Goal: Submit feedback/report problem: Submit feedback/report problem

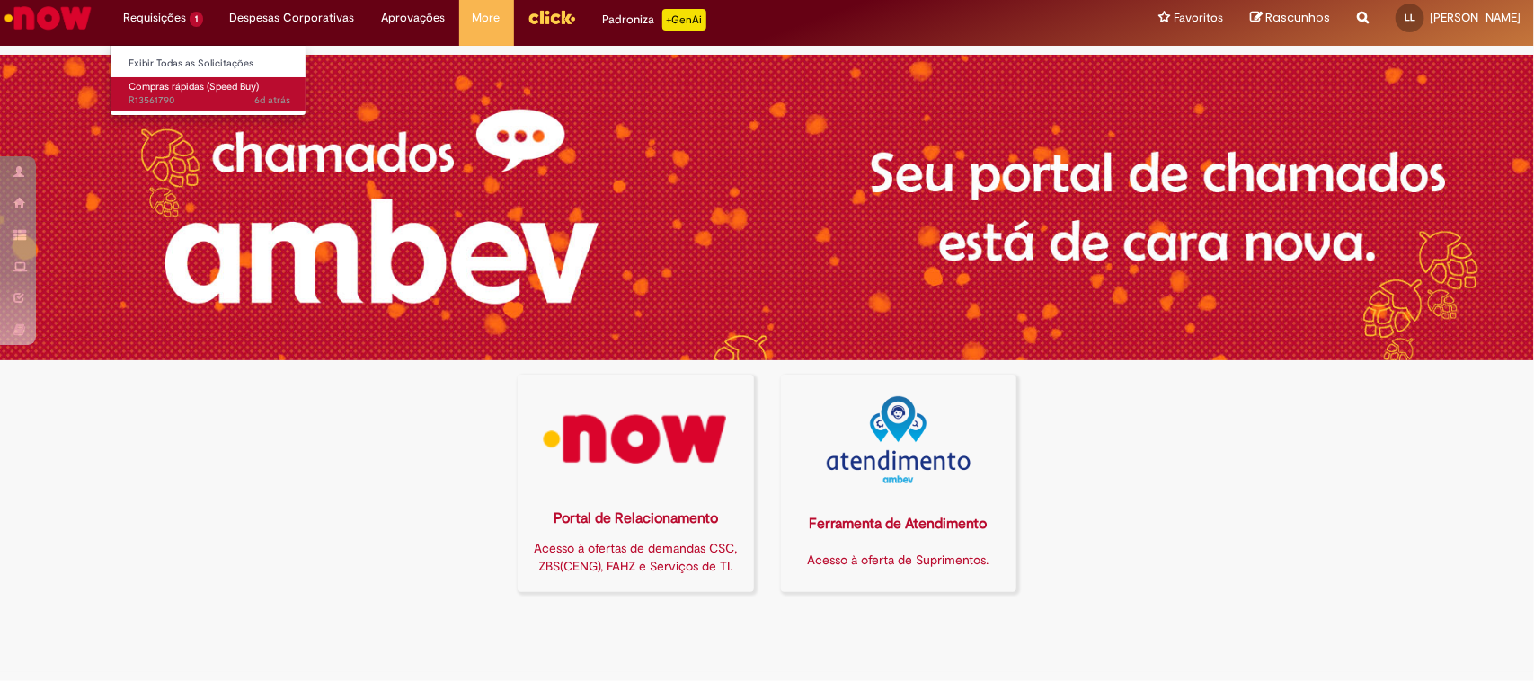
click at [173, 91] on span "Compras rápidas (Speed Buy)" at bounding box center [193, 86] width 130 height 13
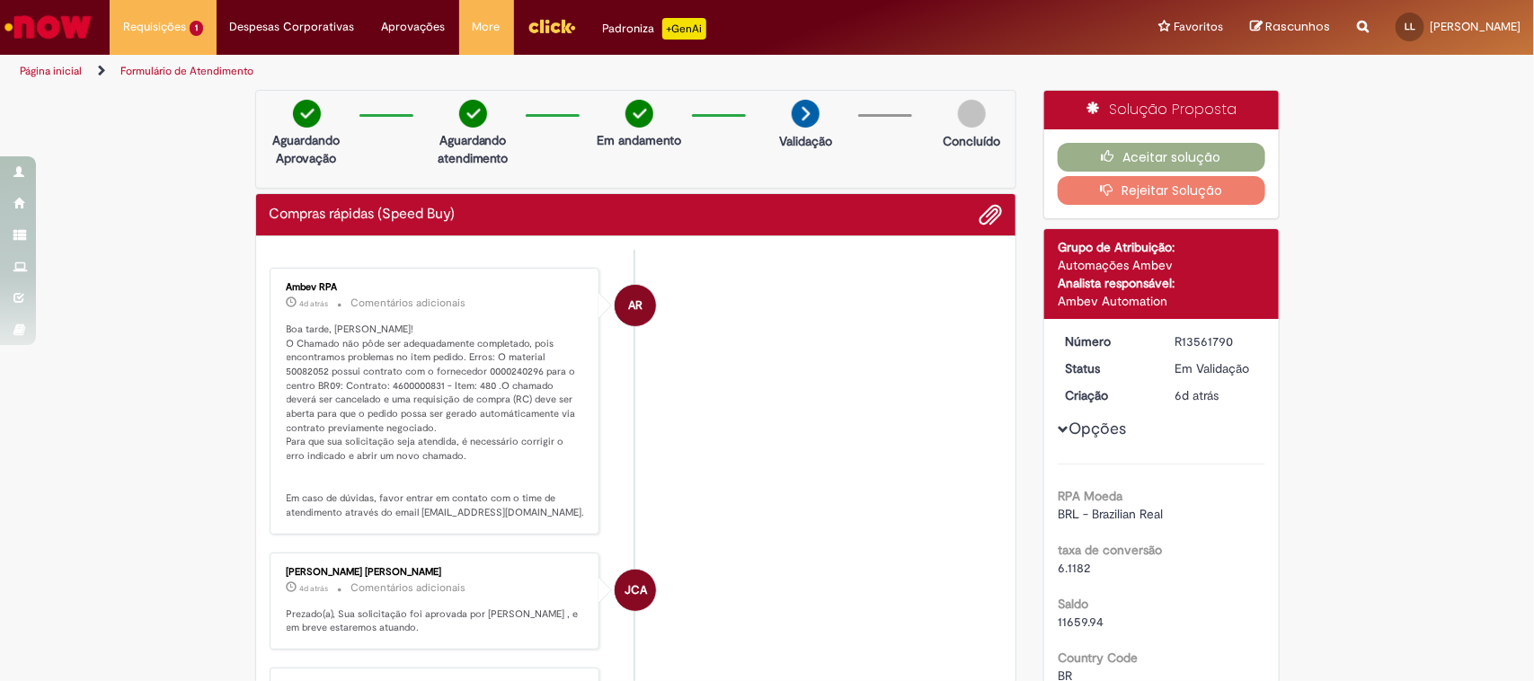
click at [1138, 199] on button "Rejeitar Solução" at bounding box center [1162, 190] width 208 height 29
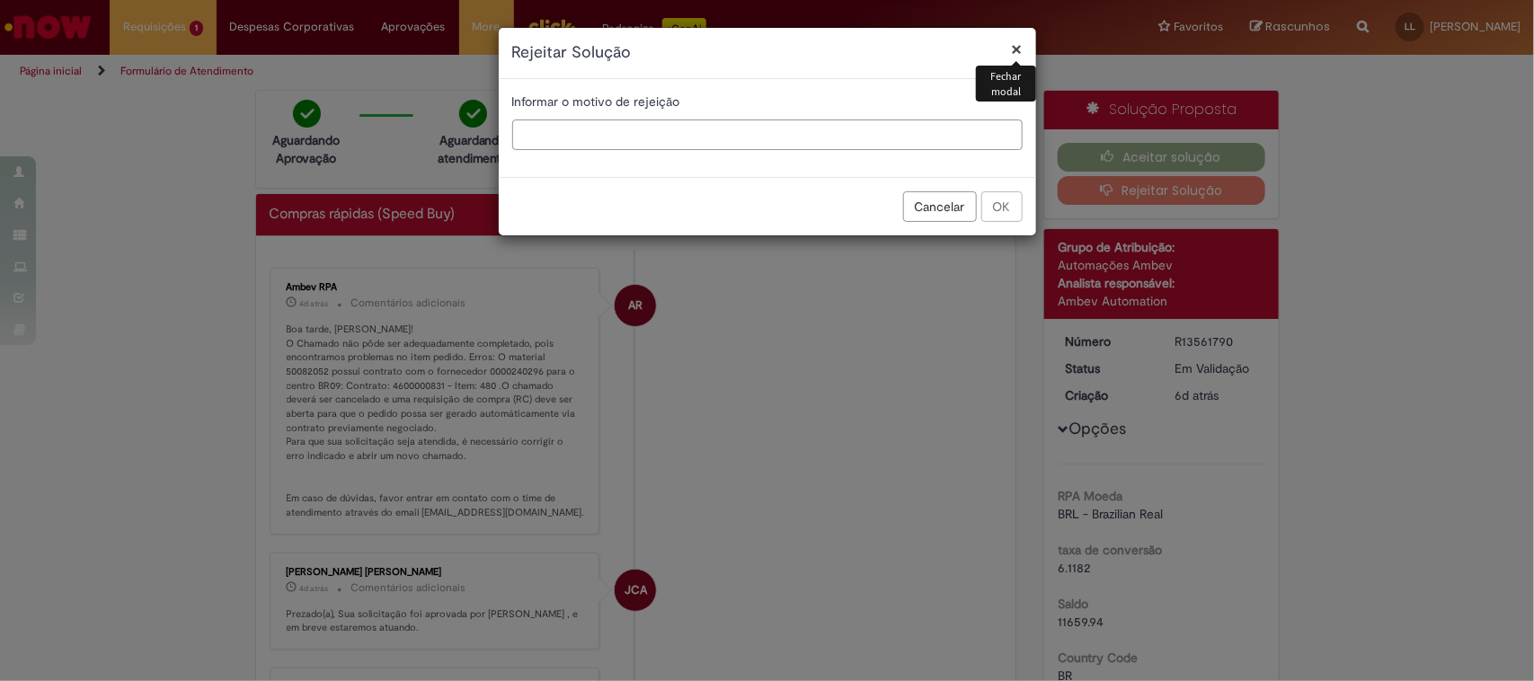
click at [685, 128] on input "text" at bounding box center [767, 135] width 510 height 31
type input "*"
type input "**********"
click at [1008, 204] on button "OK" at bounding box center [1001, 206] width 41 height 31
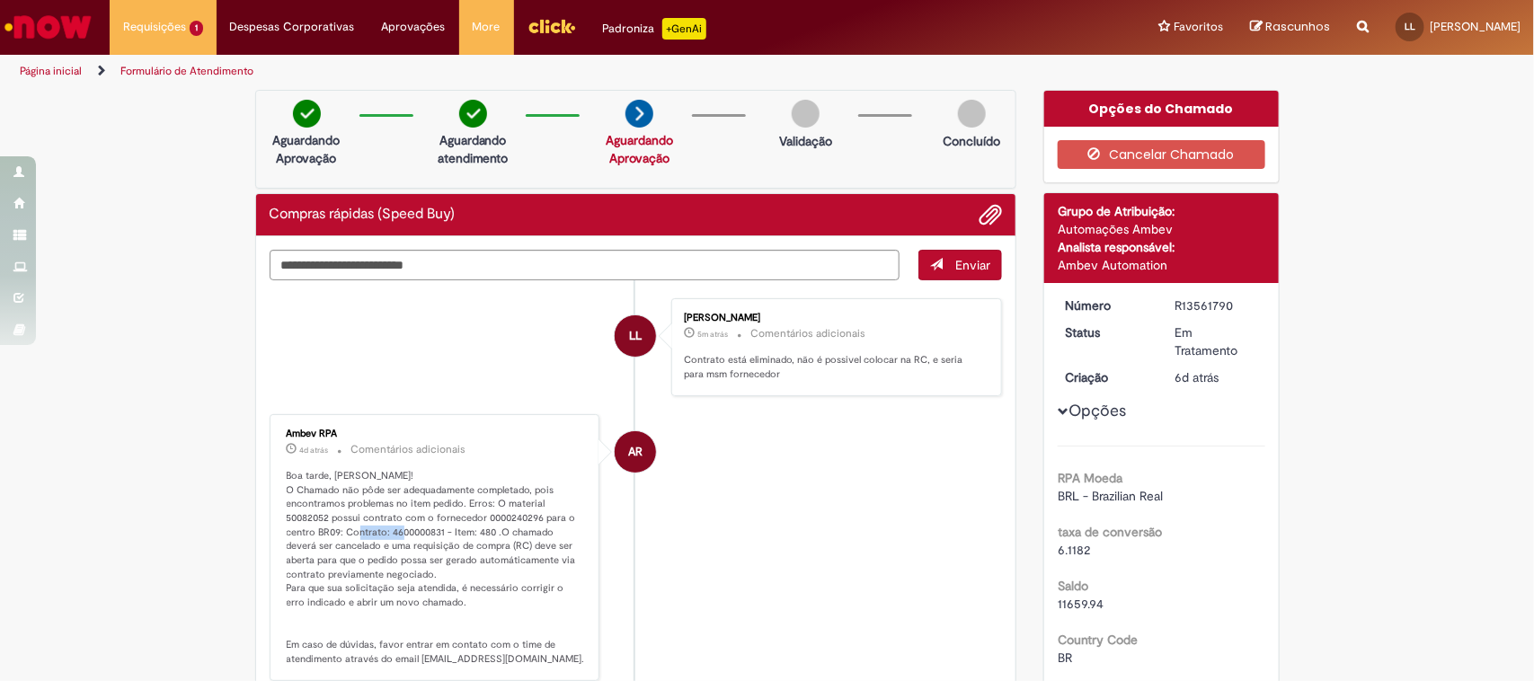
drag, startPoint x: 379, startPoint y: 531, endPoint x: 433, endPoint y: 527, distance: 54.1
click at [433, 527] on p "Boa tarde, [PERSON_NAME]! O Chamado não pôde ser adequadamente completado, pois…" at bounding box center [436, 568] width 299 height 198
copy p "4600000831"
click at [980, 213] on span "Adicionar anexos" at bounding box center [990, 216] width 22 height 22
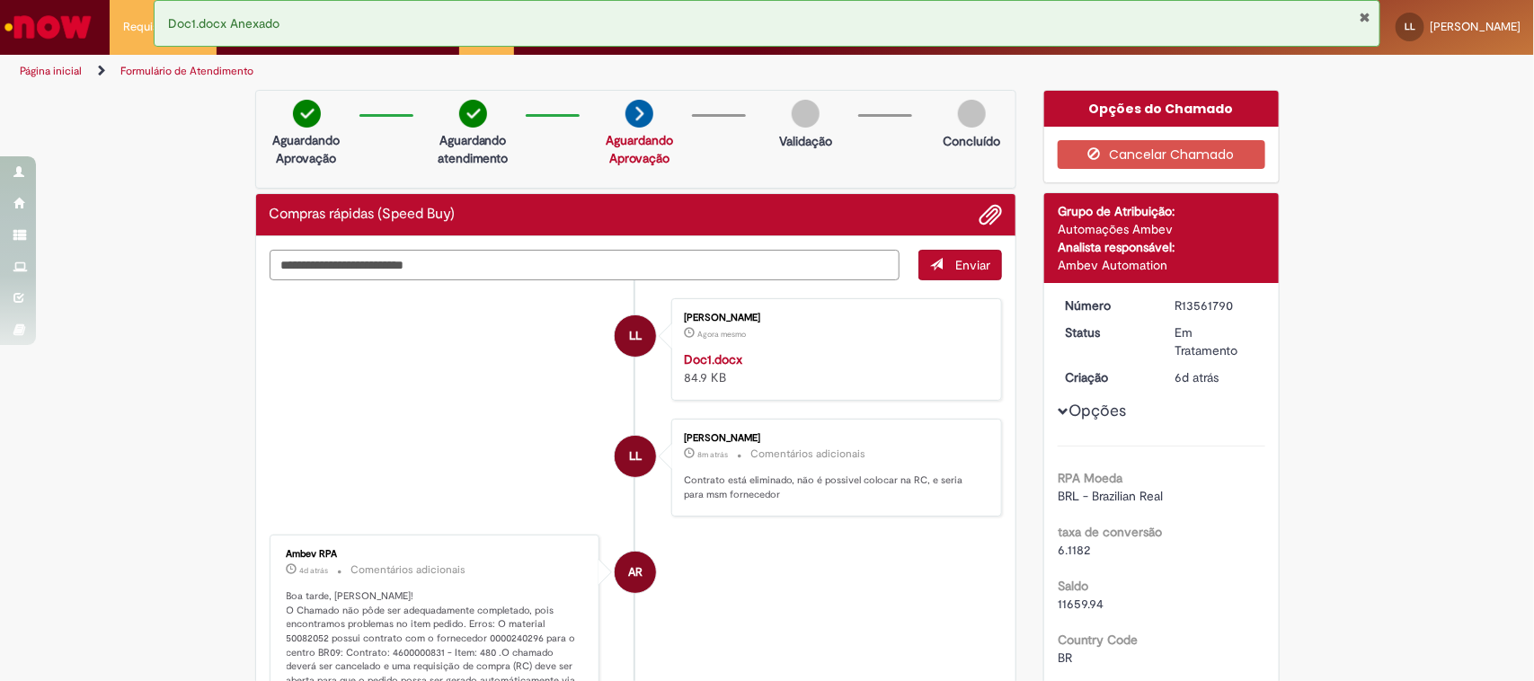
click at [414, 263] on textarea "Digite sua mensagem aqui..." at bounding box center [585, 265] width 631 height 31
type textarea "**********"
